Goal: Share content: Share content

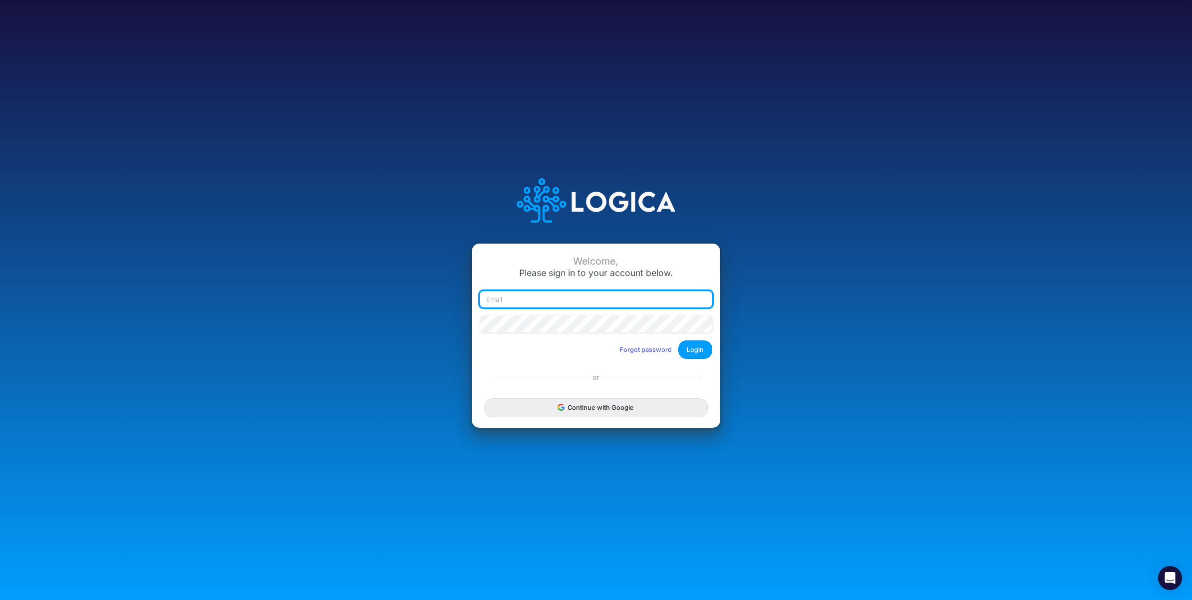
click at [558, 297] on input "email" at bounding box center [596, 299] width 232 height 17
paste input "carissa.castro+dm@logica.cloud"
type input "carissa.castro+dm@logica.cloud"
click at [700, 350] on button "Login" at bounding box center [696, 349] width 34 height 18
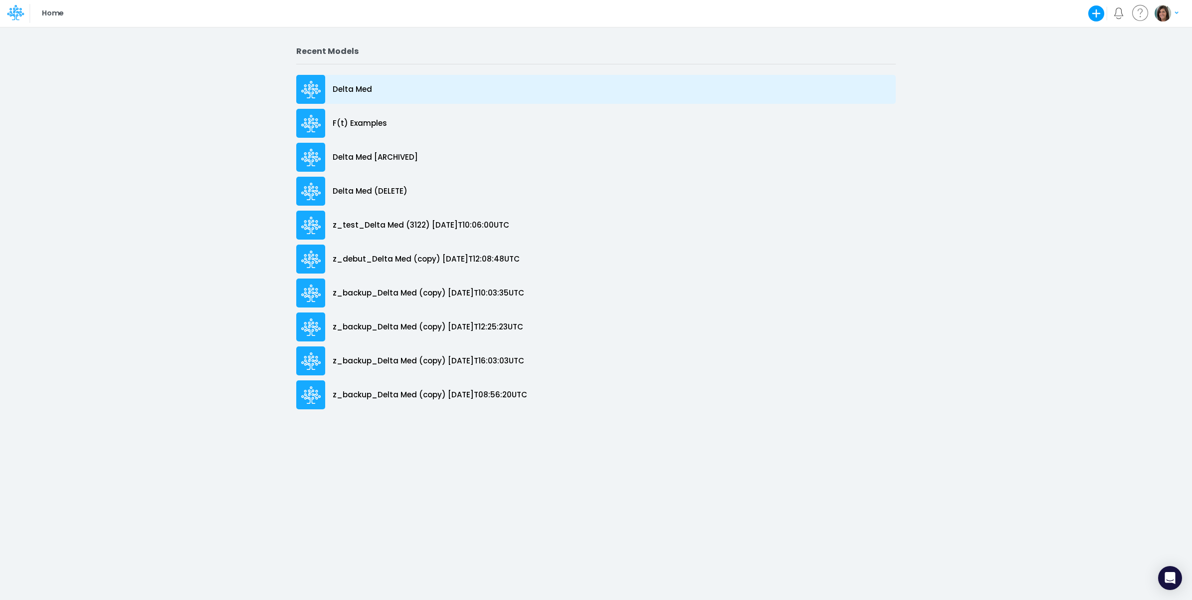
click at [354, 88] on p "Delta Med" at bounding box center [352, 89] width 39 height 11
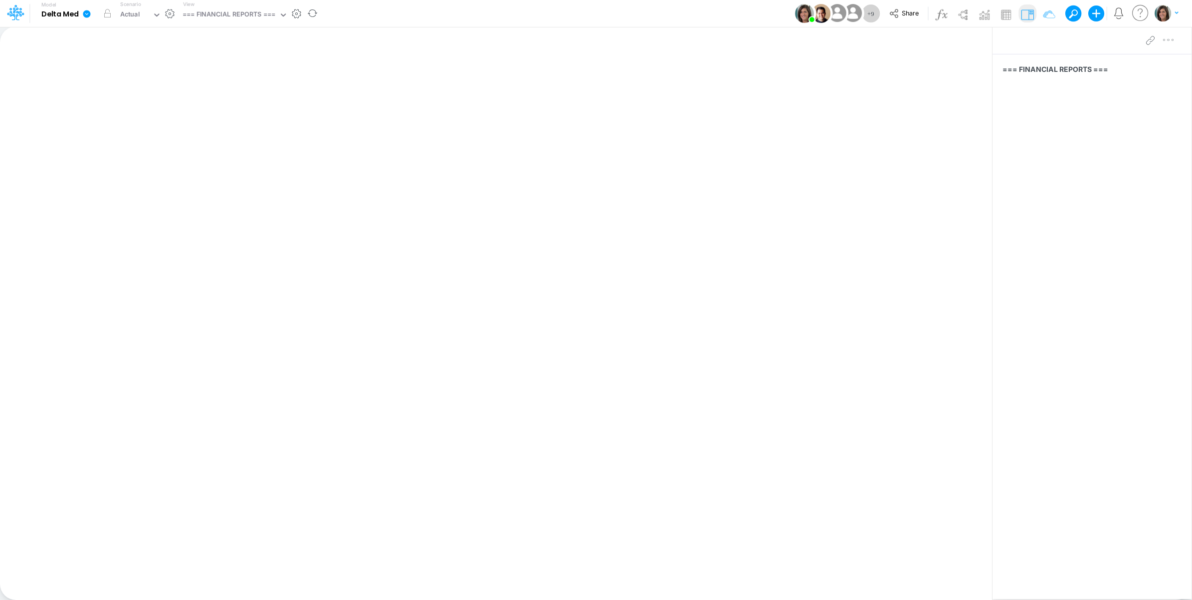
click at [83, 16] on icon at bounding box center [86, 13] width 9 height 9
click at [115, 105] on button "View model info" at bounding box center [137, 103] width 107 height 15
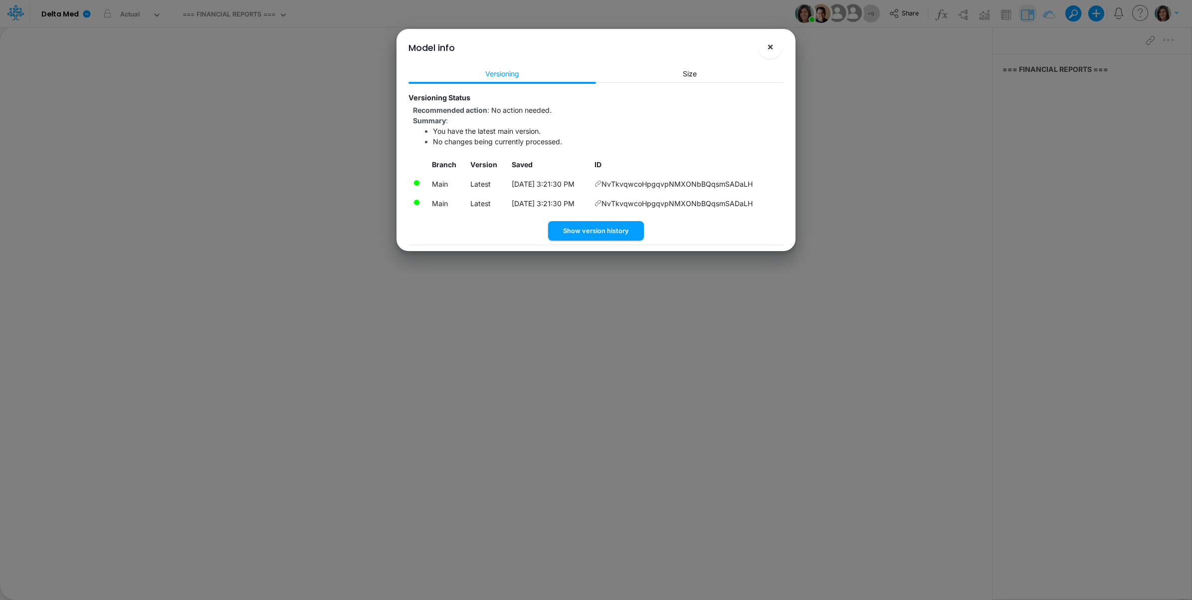
click at [767, 48] on span "×" at bounding box center [770, 46] width 6 height 12
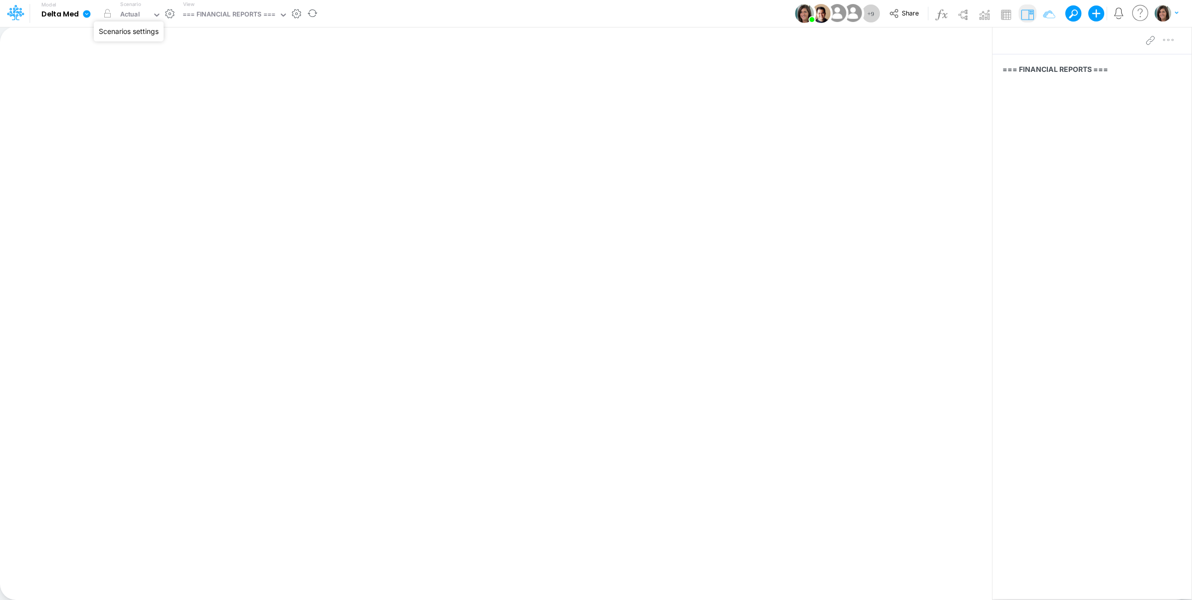
click at [169, 13] on button "button" at bounding box center [170, 13] width 10 height 10
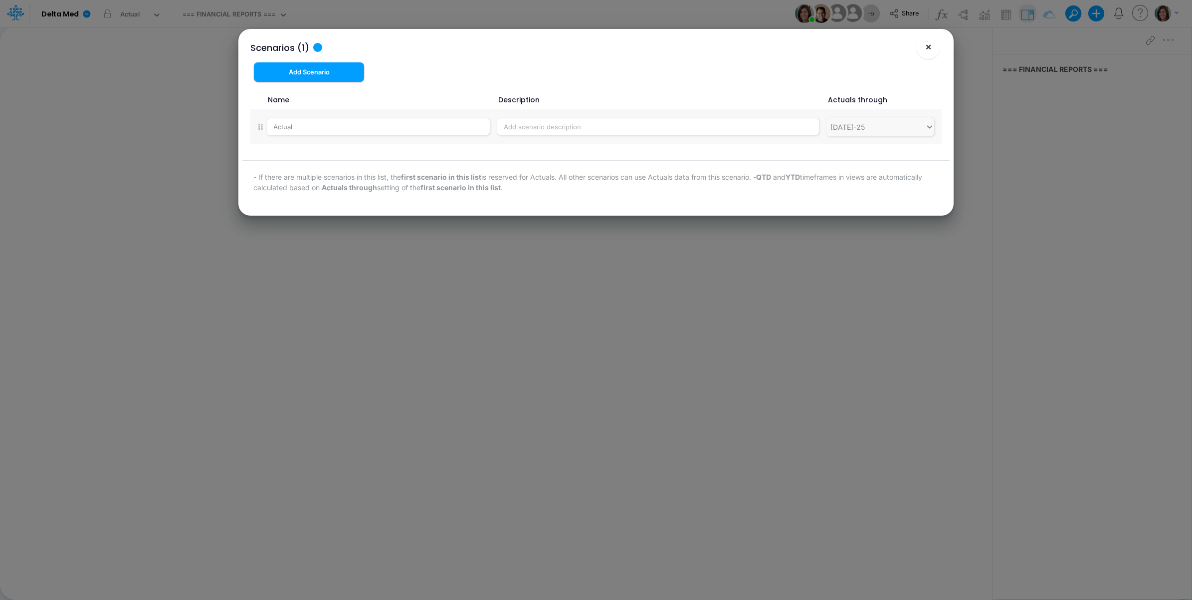
click at [925, 47] on span "×" at bounding box center [928, 46] width 6 height 12
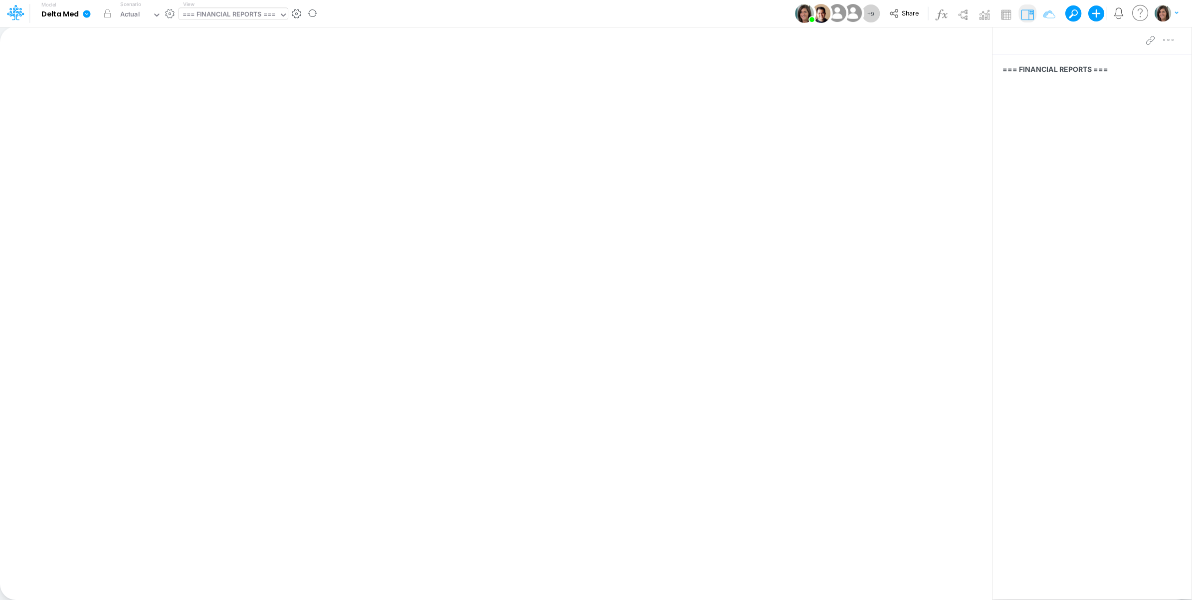
click at [230, 8] on div "=== FINANCIAL REPORTS ===" at bounding box center [229, 15] width 100 height 15
type input "b"
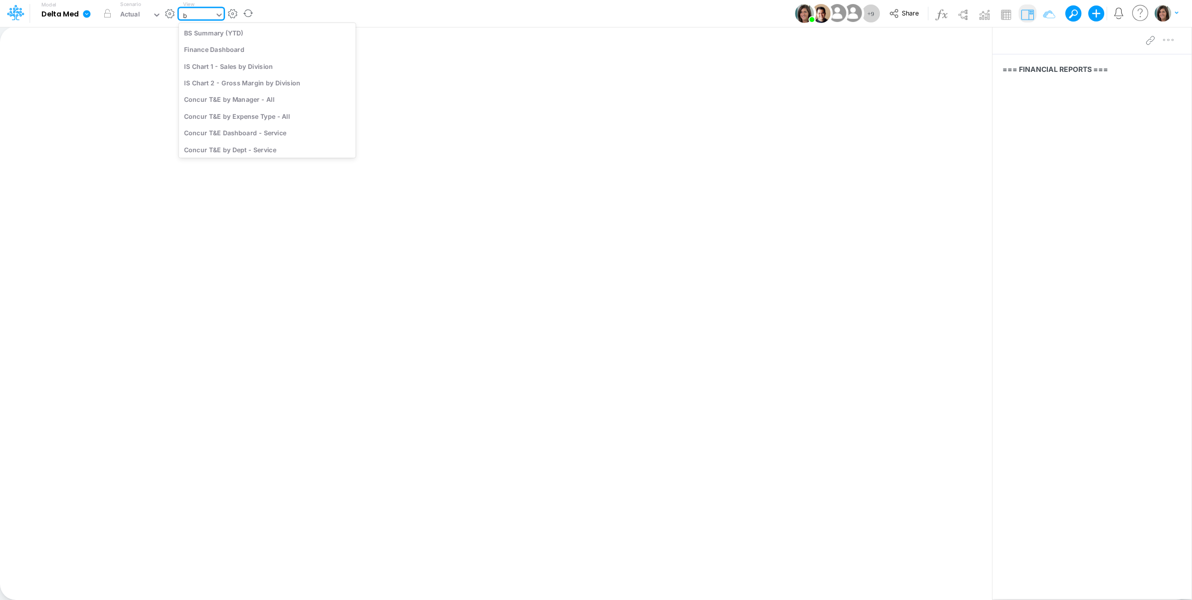
type input "bs"
click at [235, 62] on div "BS Template" at bounding box center [246, 66] width 135 height 16
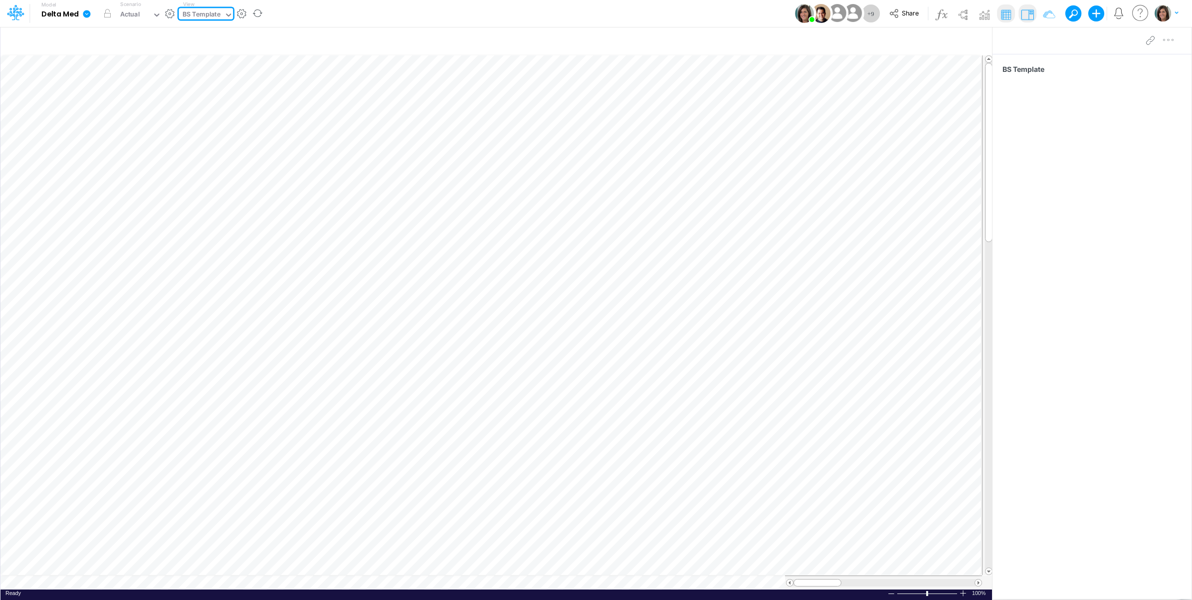
click at [355, 13] on div "Model Delta Med Edit model settings Duplicate Import QuickBooks QuickBooks Onli…" at bounding box center [596, 13] width 1073 height 27
click at [1059, 299] on div "BS Template" at bounding box center [1092, 312] width 199 height 517
click at [1081, 342] on div "BS Template" at bounding box center [1092, 312] width 199 height 517
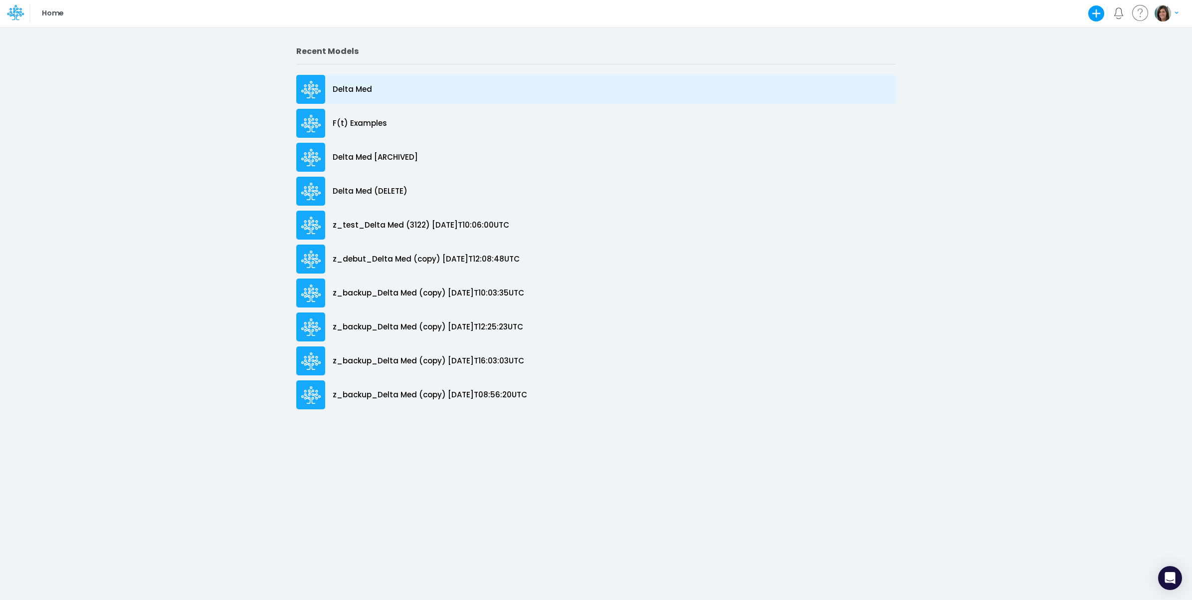
click at [407, 89] on div "Delta Med" at bounding box center [596, 89] width 600 height 29
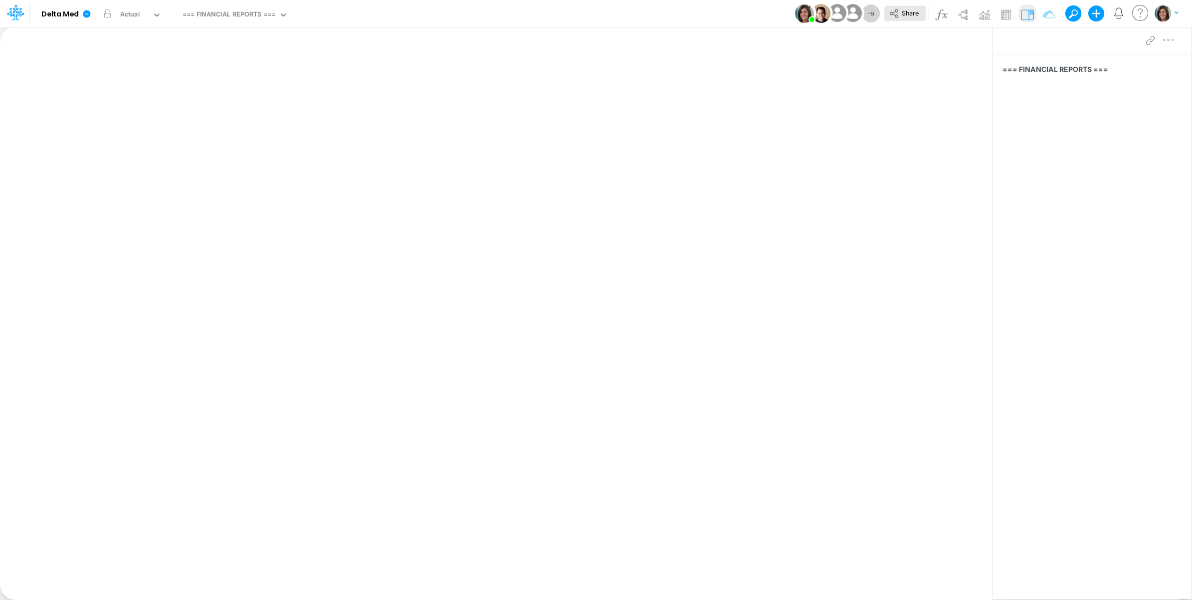
click at [900, 13] on button "Share" at bounding box center [905, 13] width 41 height 15
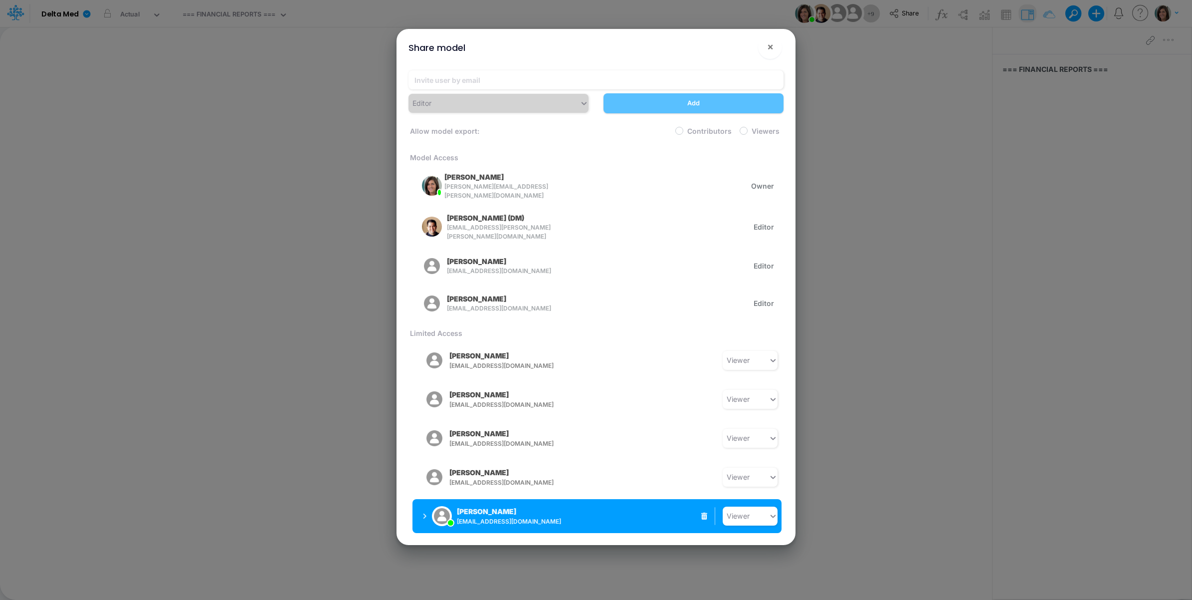
drag, startPoint x: 539, startPoint y: 512, endPoint x: 477, endPoint y: 517, distance: 62.1
click at [477, 517] on span "tbalcerzak@deltamed.net" at bounding box center [535, 521] width 157 height 9
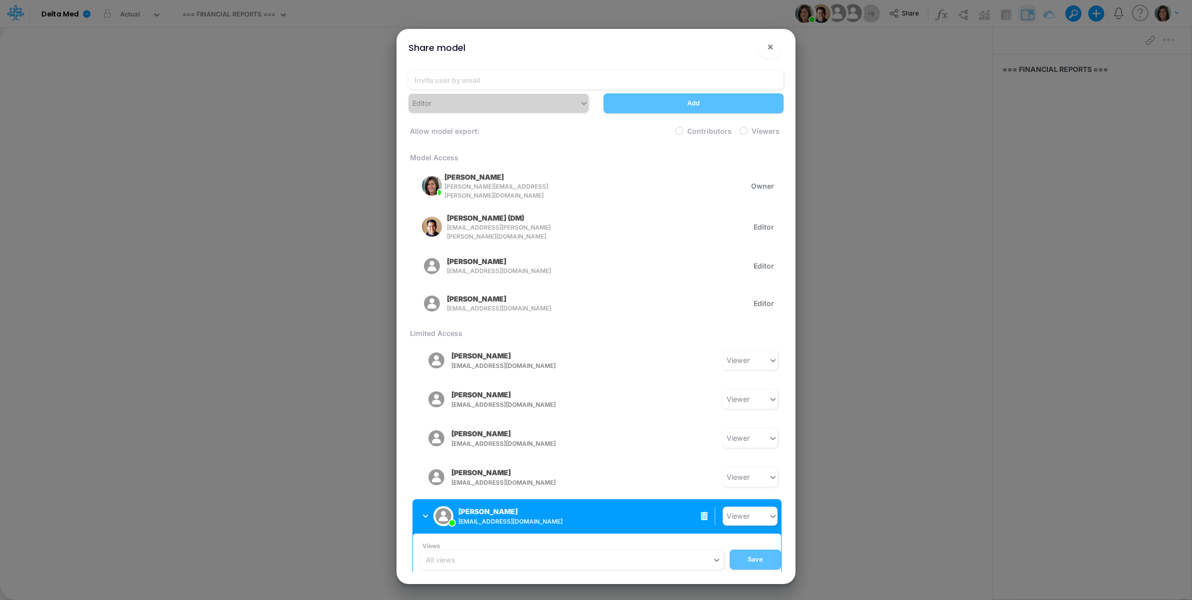
click at [701, 512] on icon at bounding box center [704, 516] width 7 height 8
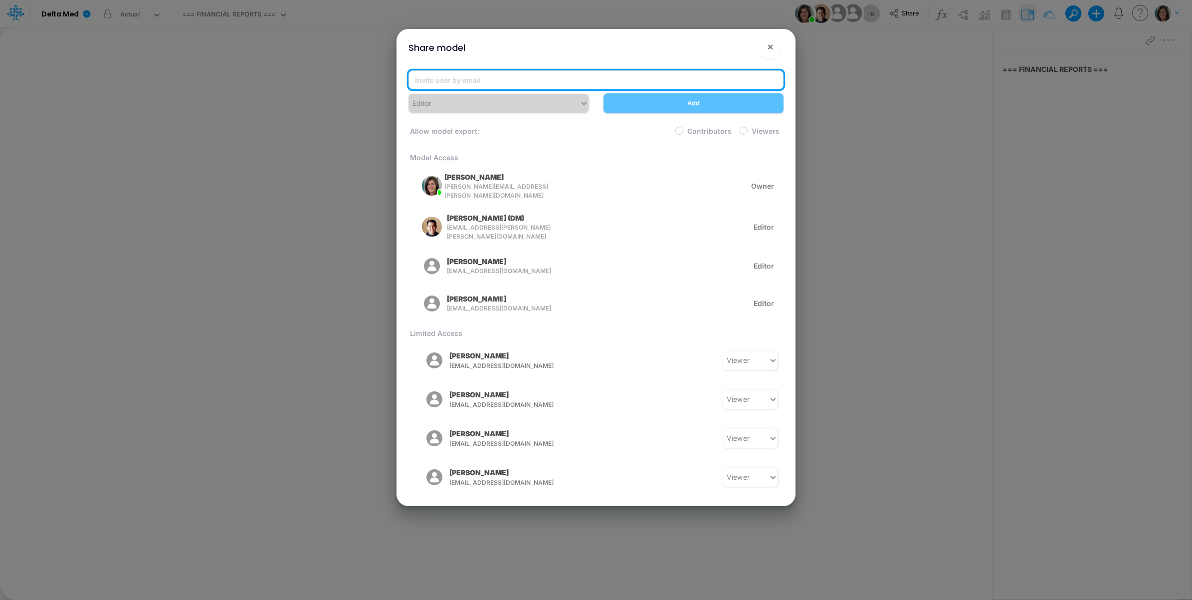
click at [479, 78] on input "email" at bounding box center [596, 79] width 375 height 19
paste input "tbalcerzak@deltamed.net"
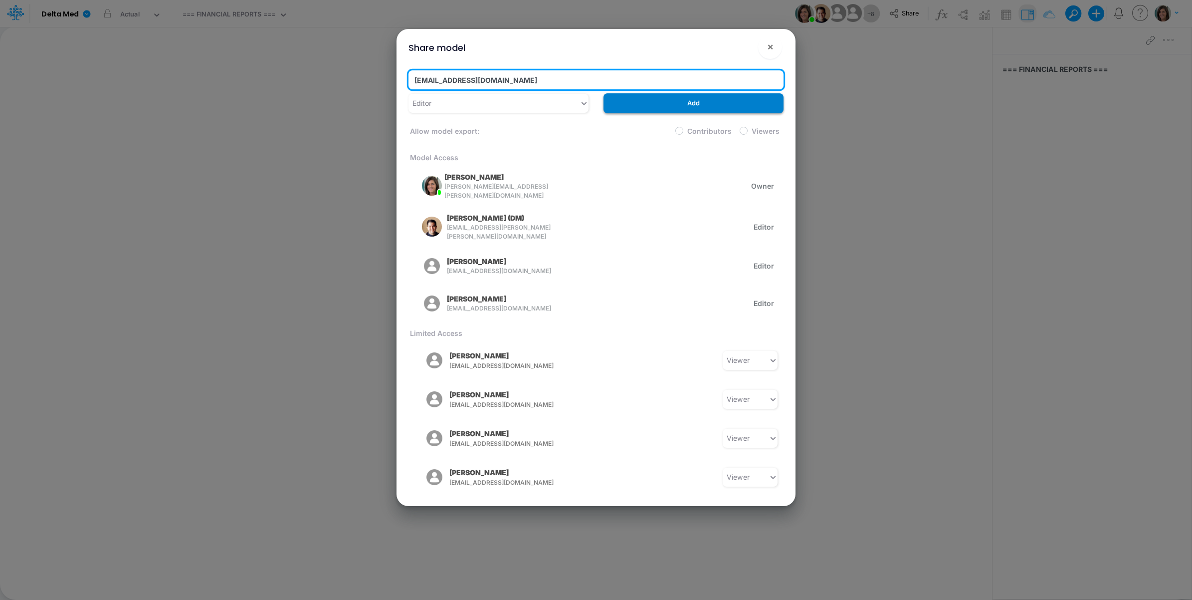
type input "tbalcerzak@deltamed.net"
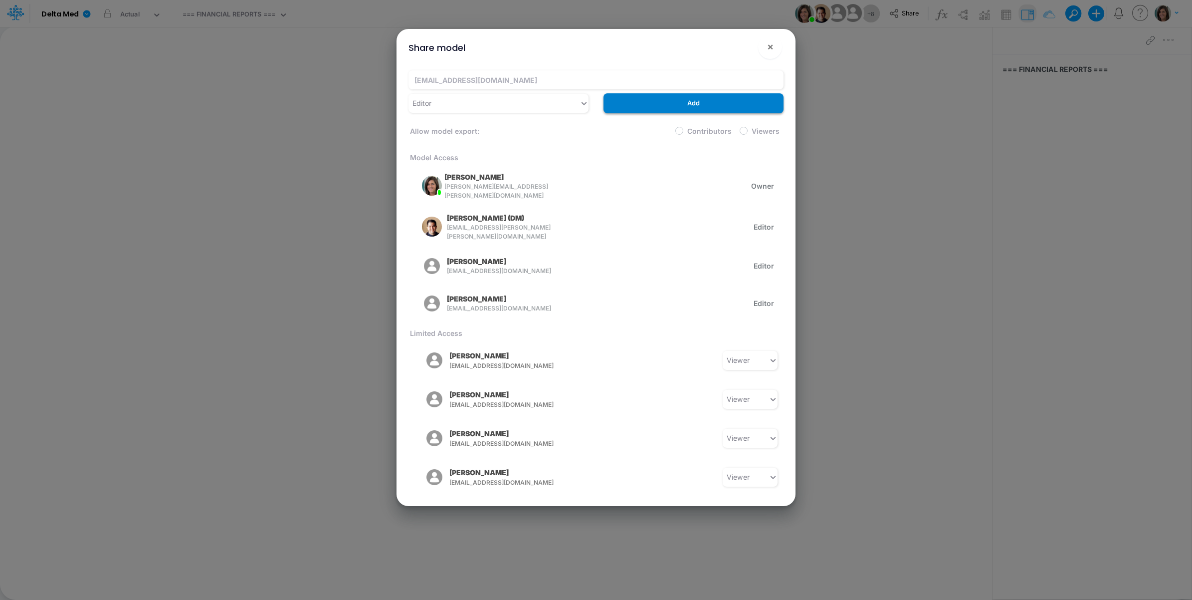
click at [717, 103] on button "Add" at bounding box center [694, 102] width 180 height 19
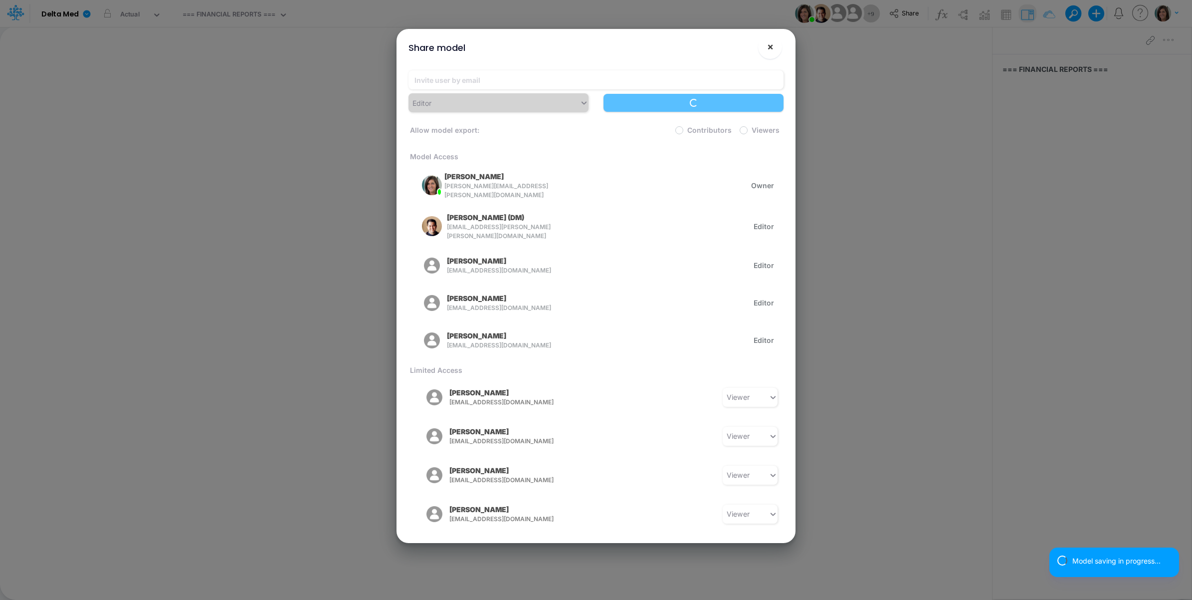
click at [767, 45] on span "×" at bounding box center [770, 46] width 6 height 12
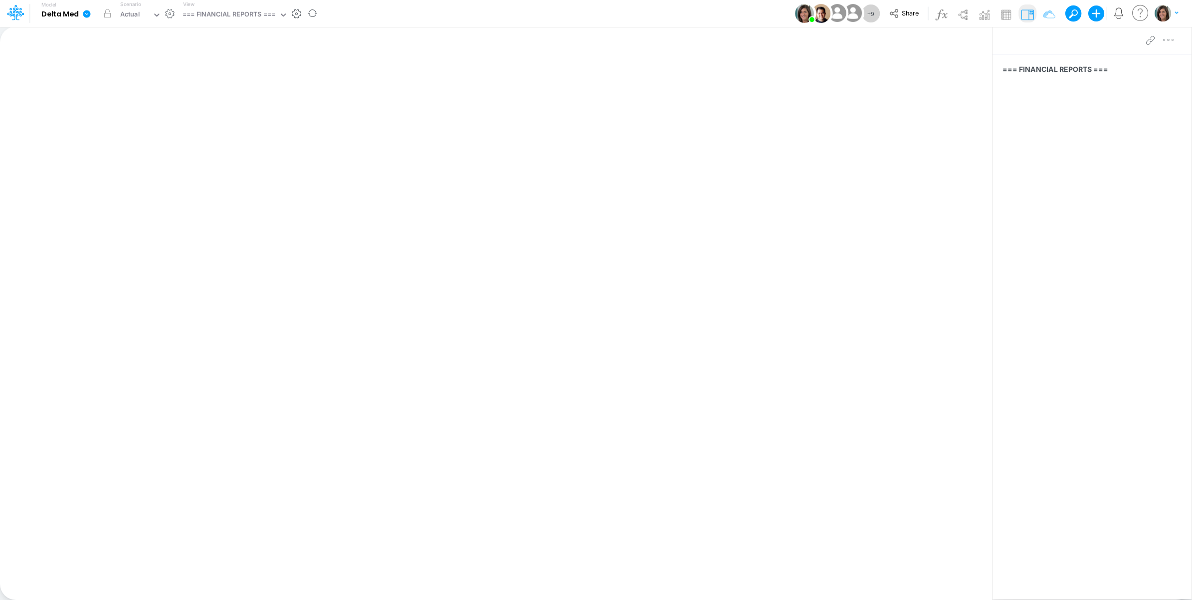
click at [233, 1] on div "View === FINANCIAL REPORTS ===" at bounding box center [233, 13] width 109 height 26
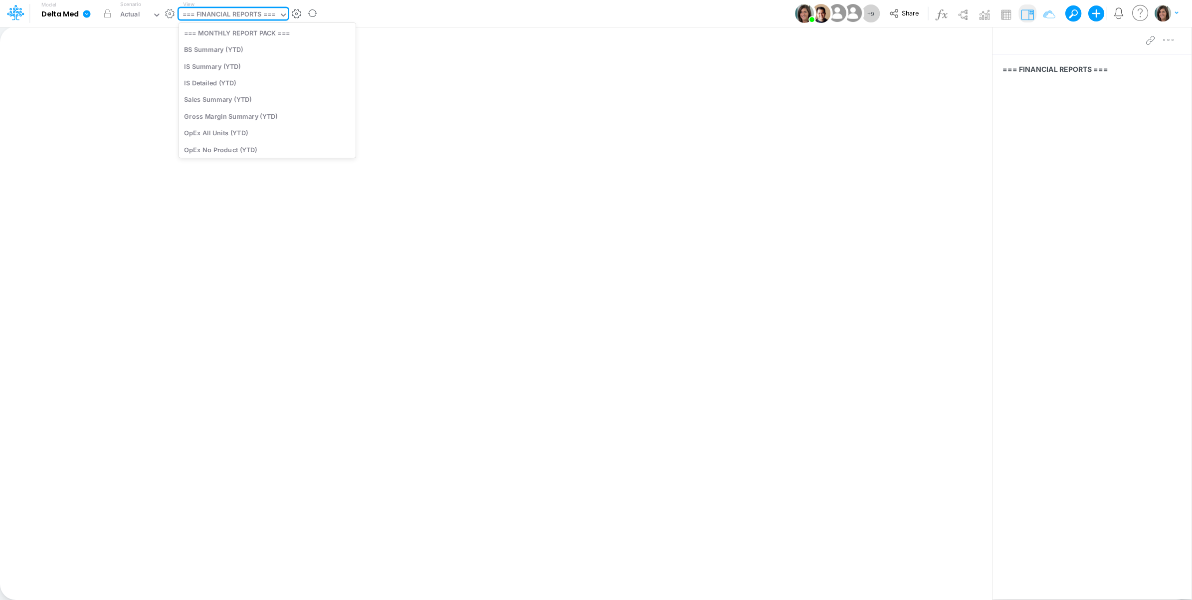
drag, startPoint x: 235, startPoint y: 8, endPoint x: 246, endPoint y: 7, distance: 11.0
click at [236, 8] on div "=== FINANCIAL REPORTS ===" at bounding box center [229, 15] width 100 height 15
click at [431, 15] on div "Model Delta Med Edit model settings Duplicate Import QuickBooks QuickBooks Onli…" at bounding box center [596, 13] width 1073 height 27
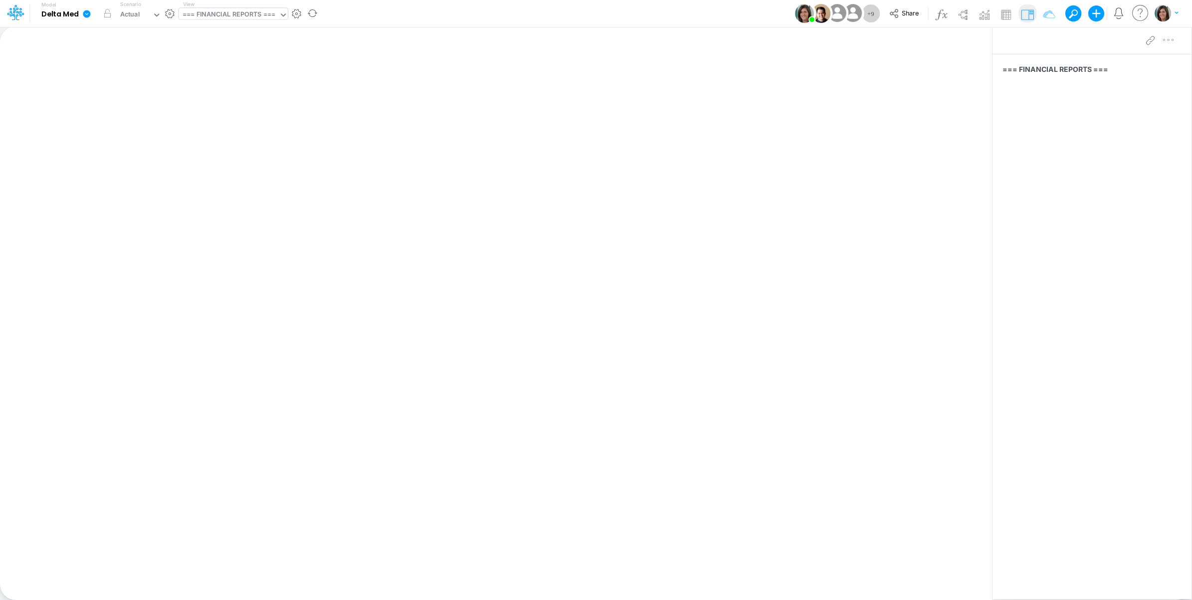
click at [230, 13] on div "=== FINANCIAL REPORTS ===" at bounding box center [229, 14] width 93 height 11
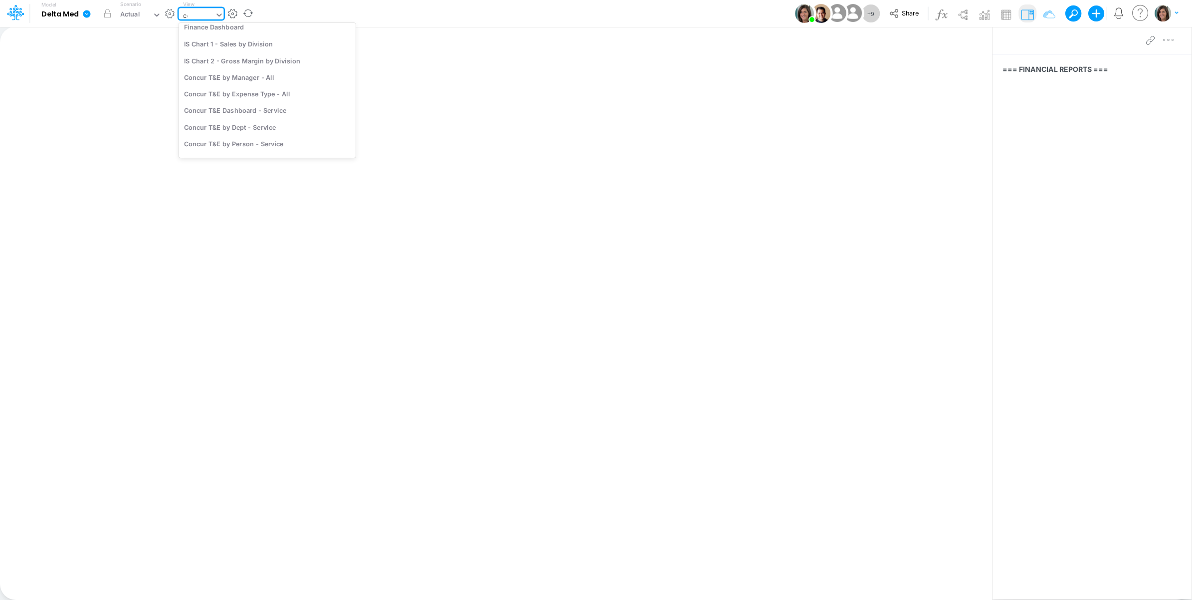
scroll to position [6, 0]
type input "concur"
click at [246, 111] on div "Concur T&E" at bounding box center [267, 115] width 177 height 16
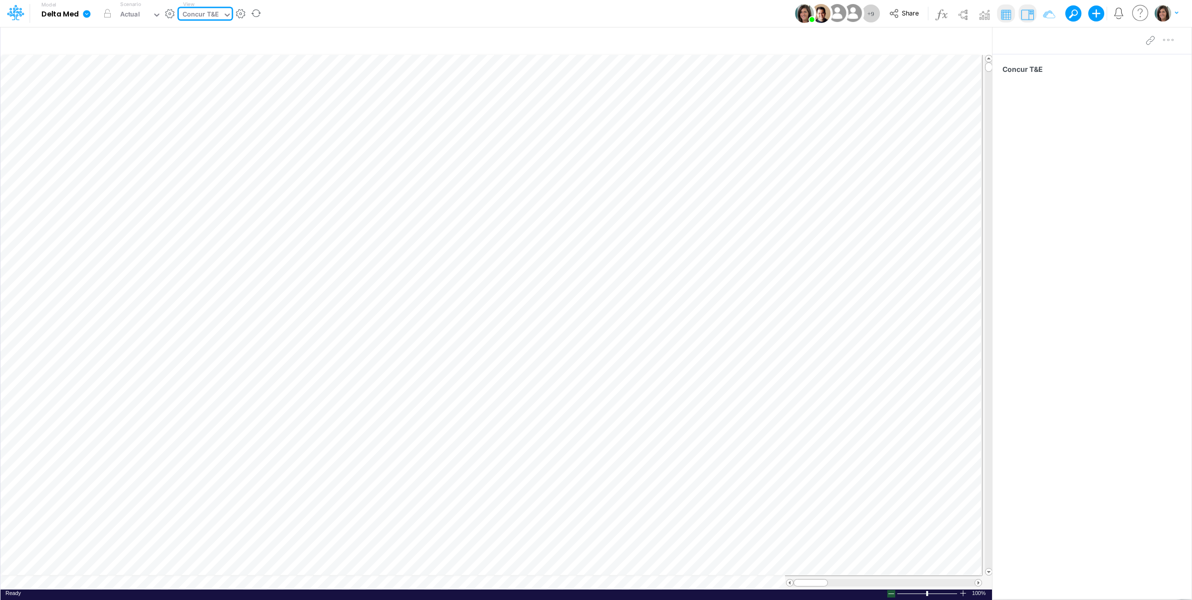
click at [888, 595] on div at bounding box center [892, 593] width 8 height 7
